Goal: Information Seeking & Learning: Check status

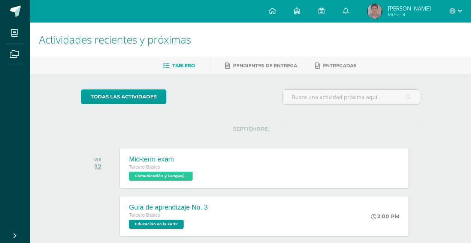
click at [417, 5] on span "[PERSON_NAME]" at bounding box center [409, 7] width 43 height 7
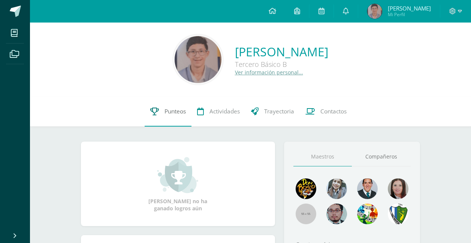
click at [178, 110] on span "Punteos" at bounding box center [175, 111] width 21 height 8
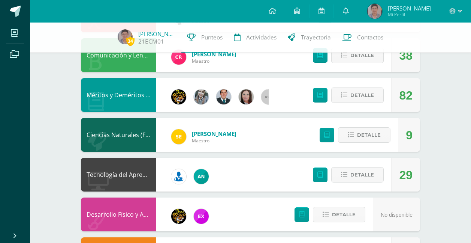
scroll to position [450, 0]
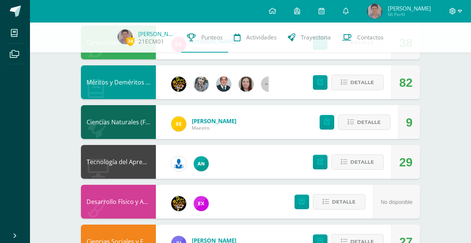
click at [460, 13] on icon at bounding box center [460, 11] width 4 height 7
click at [430, 55] on link "Cerrar sesión" at bounding box center [432, 51] width 59 height 11
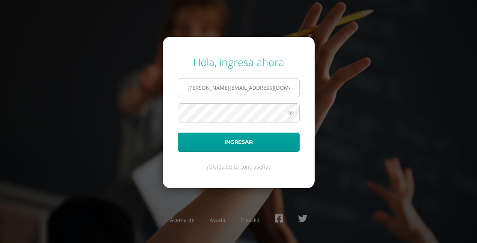
click at [254, 84] on input "e.chavarria.5bdb@gmail.com" at bounding box center [238, 87] width 121 height 18
type input "s.chavarria.1cdb@gmail.com"
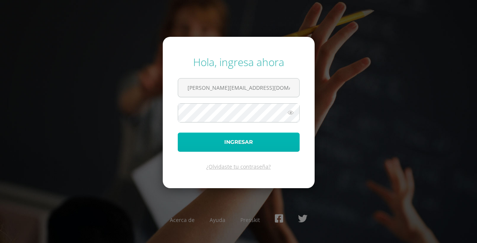
click at [231, 148] on button "Ingresar" at bounding box center [239, 141] width 122 height 19
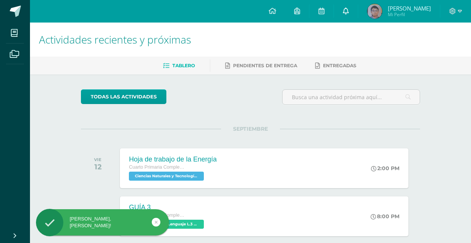
click at [350, 13] on link at bounding box center [346, 11] width 24 height 22
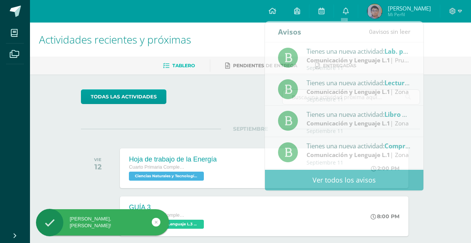
click at [393, 15] on span "Mi Perfil" at bounding box center [409, 14] width 43 height 6
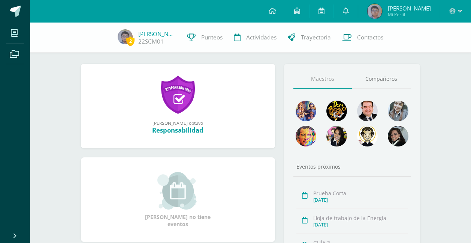
scroll to position [75, 0]
click at [208, 41] on span "Punteos" at bounding box center [211, 37] width 21 height 8
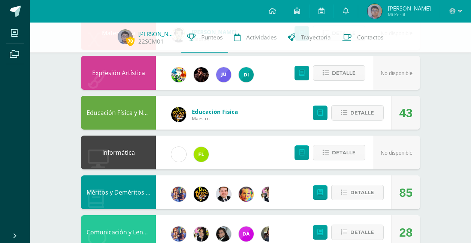
scroll to position [375, 0]
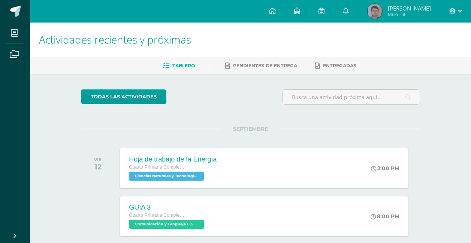
click at [453, 10] on icon at bounding box center [453, 11] width 6 height 6
click at [432, 51] on span "Cerrar sesión" at bounding box center [437, 51] width 34 height 7
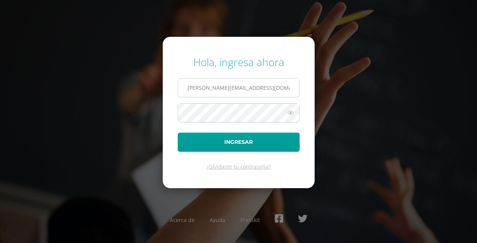
click at [256, 85] on input "[PERSON_NAME][EMAIL_ADDRESS][DOMAIN_NAME]" at bounding box center [238, 87] width 121 height 18
type input "[PERSON_NAME][EMAIL_ADDRESS][DOMAIN_NAME]"
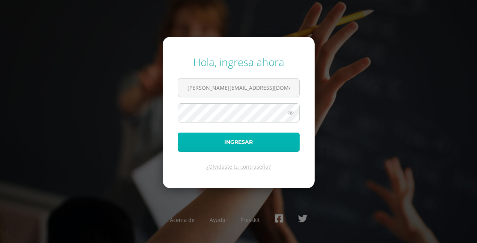
click at [225, 141] on button "Ingresar" at bounding box center [239, 141] width 122 height 19
